Goal: Use online tool/utility: Utilize a website feature to perform a specific function

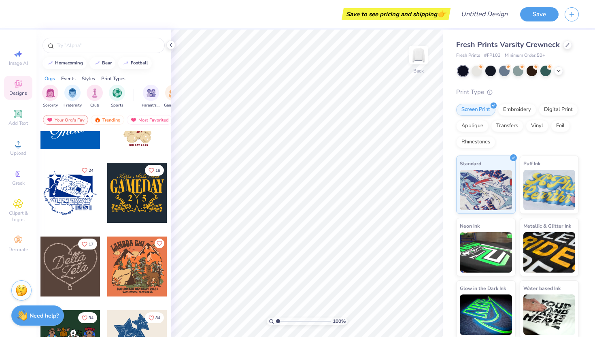
scroll to position [401, 0]
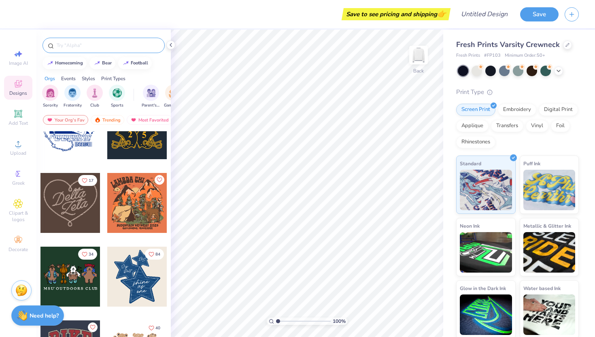
click at [96, 45] on input "text" at bounding box center [108, 45] width 104 height 8
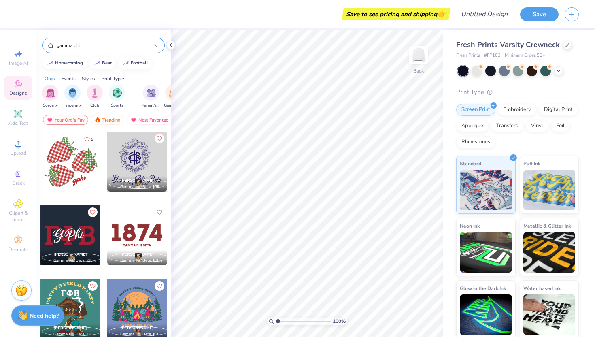
type input "gamma phi"
click at [134, 153] on div at bounding box center [137, 162] width 60 height 60
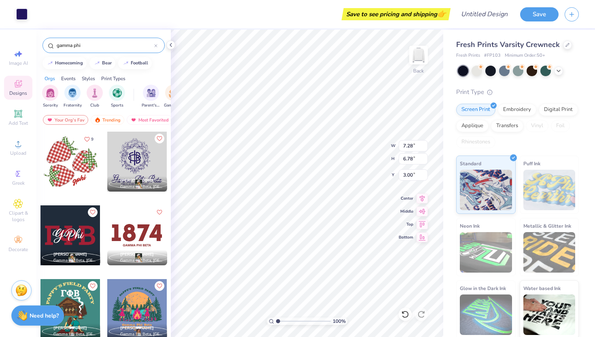
type input "10.50"
type input "9.78"
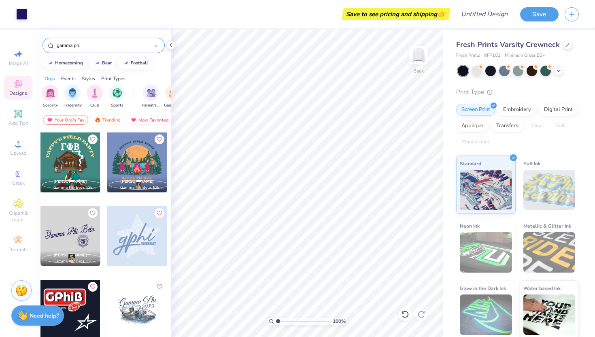
scroll to position [155, 0]
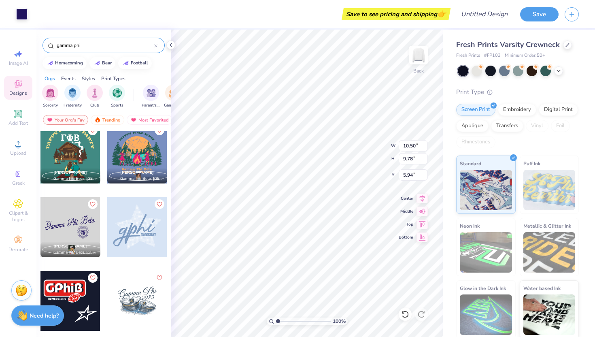
type input "5.94"
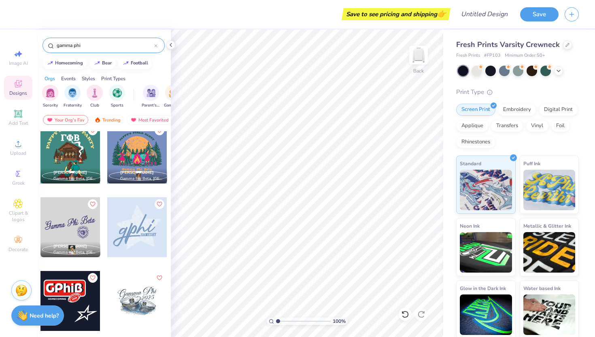
click at [75, 227] on div at bounding box center [70, 227] width 60 height 60
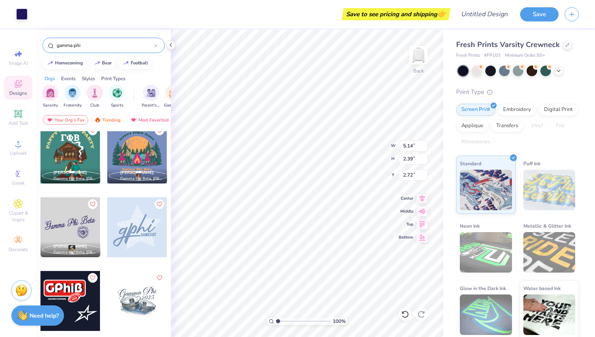
type input "5.14"
type input "2.39"
type input "3.00"
click at [417, 53] on img at bounding box center [418, 55] width 32 height 32
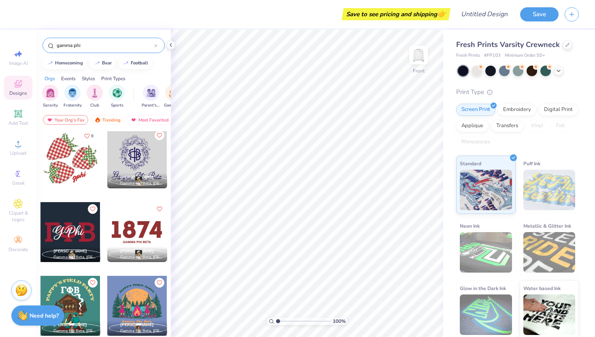
scroll to position [0, 0]
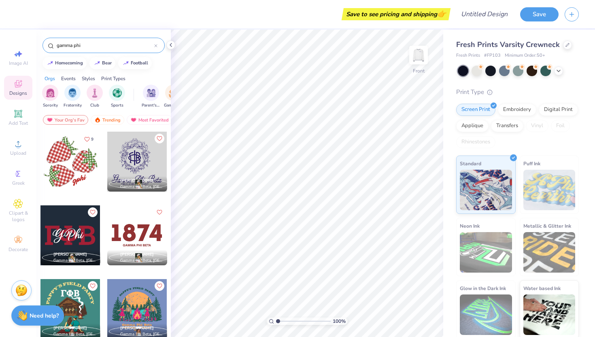
click at [145, 149] on div at bounding box center [137, 162] width 60 height 60
type input "6.47"
type input "6.03"
type input "12.30"
type input "11.46"
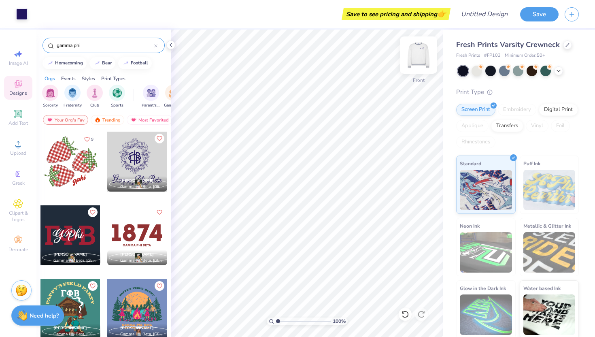
click at [417, 58] on img at bounding box center [418, 55] width 32 height 32
